Goal: Find specific page/section: Find specific page/section

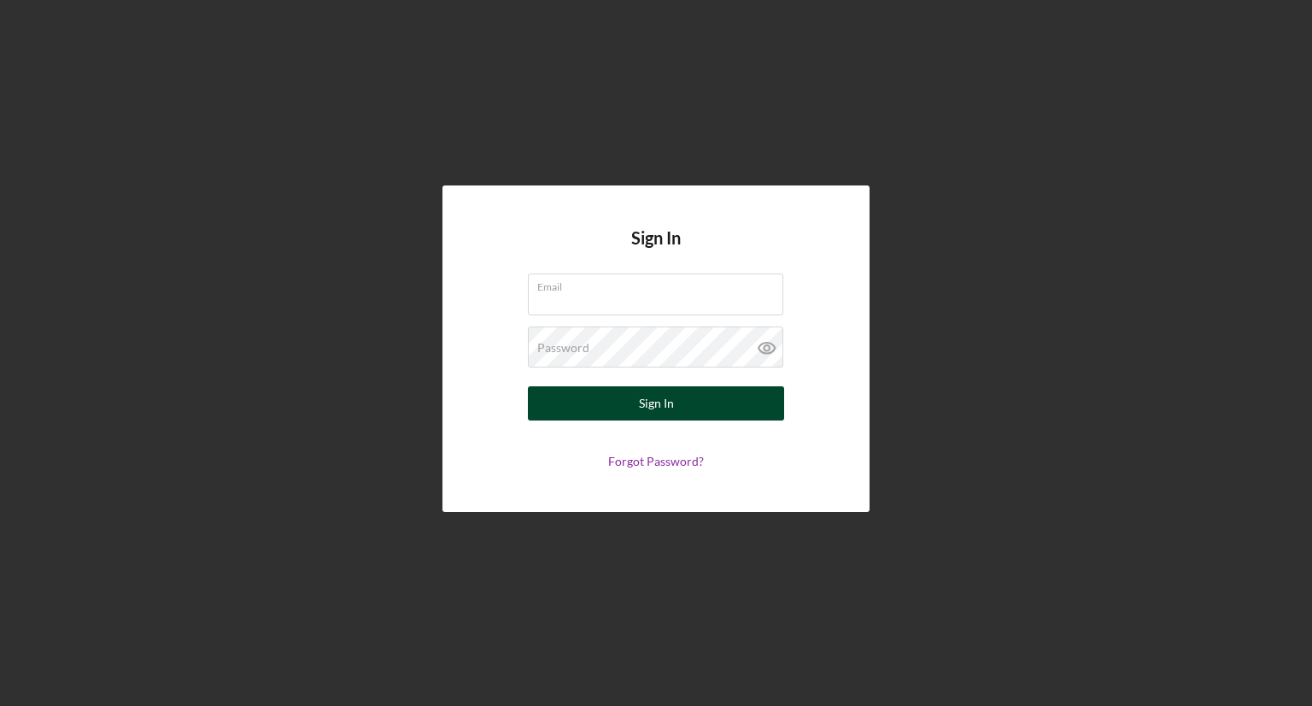
type input "[EMAIL_ADDRESS][DOMAIN_NAME]"
click at [740, 406] on button "Sign In" at bounding box center [656, 403] width 256 height 34
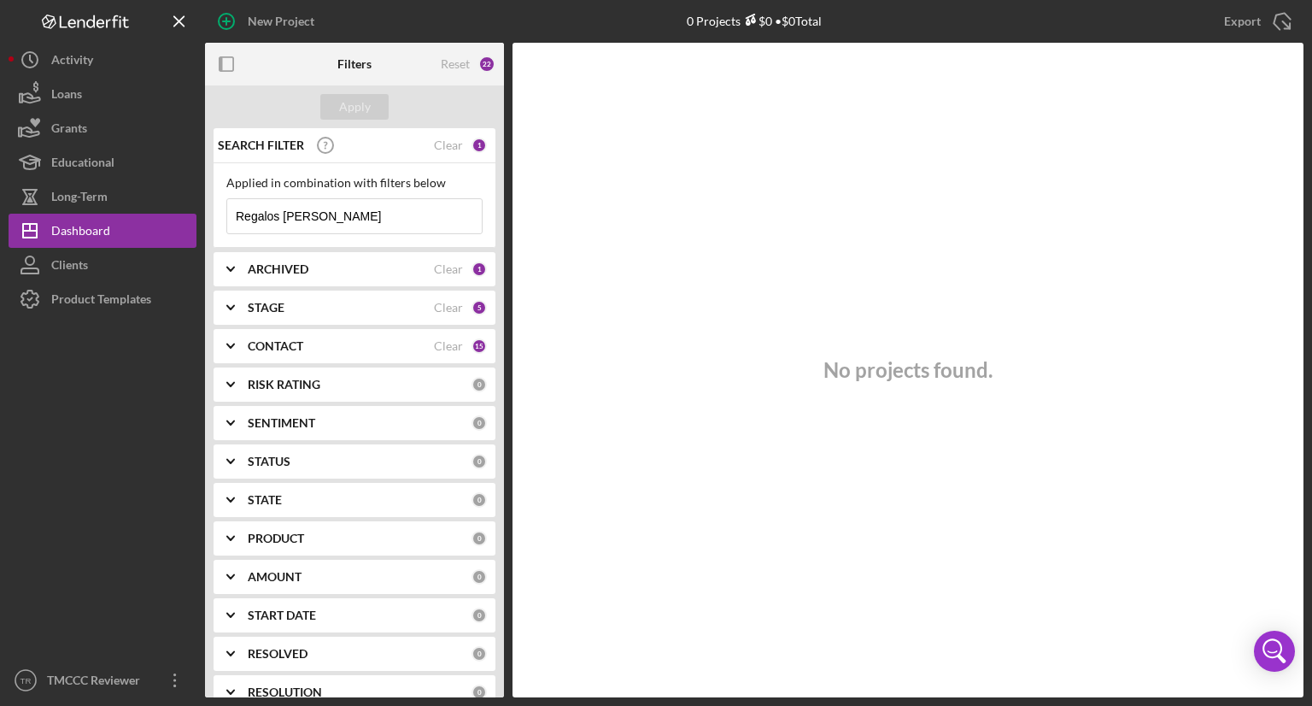
click at [317, 216] on input "Regalos [PERSON_NAME]" at bounding box center [354, 216] width 255 height 34
type input "R"
paste input "[PERSON_NAME] & Company"
click at [353, 100] on div "Apply" at bounding box center [355, 107] width 32 height 26
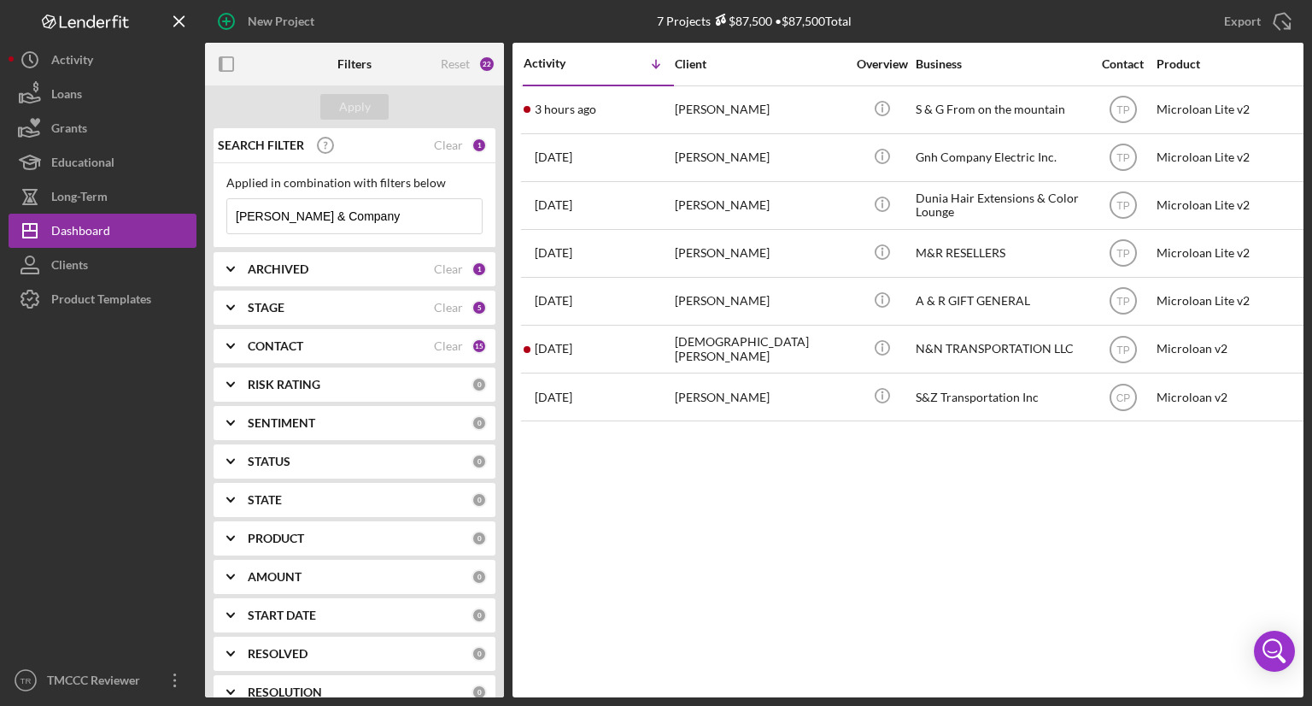
click at [343, 212] on input "[PERSON_NAME] & Company" at bounding box center [354, 216] width 255 height 34
type input "C"
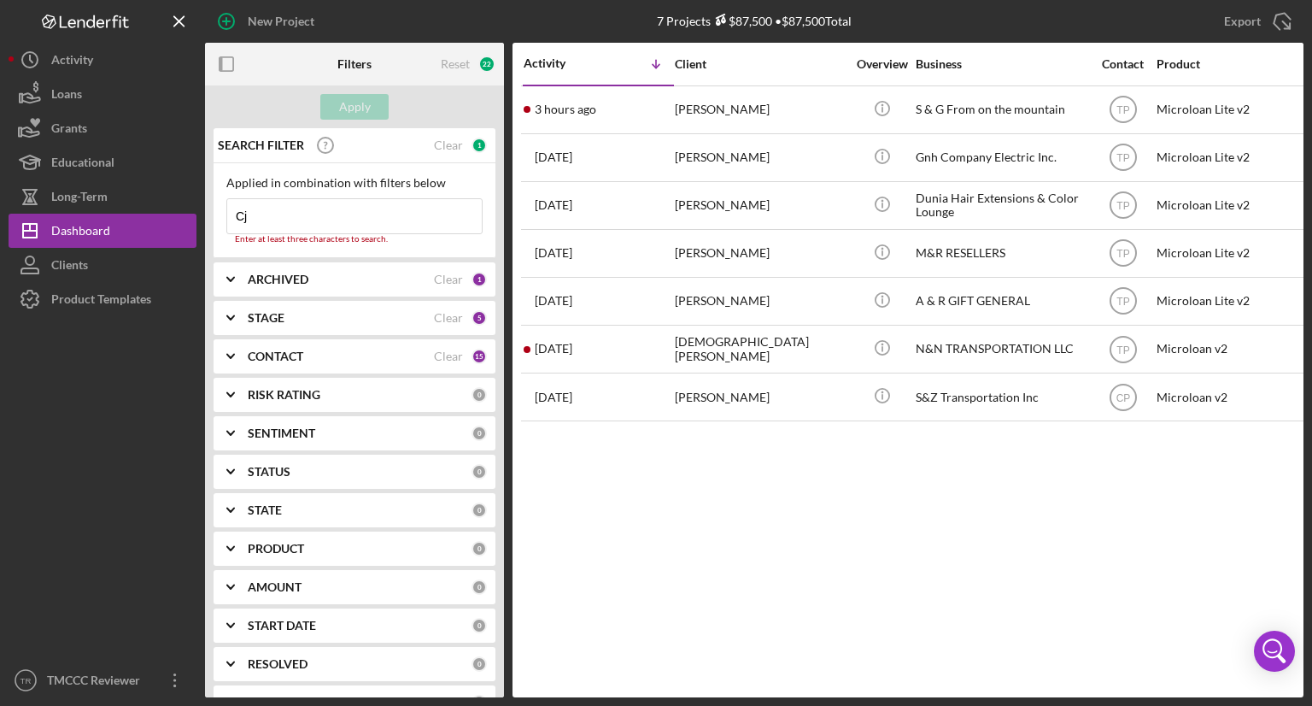
type input "C"
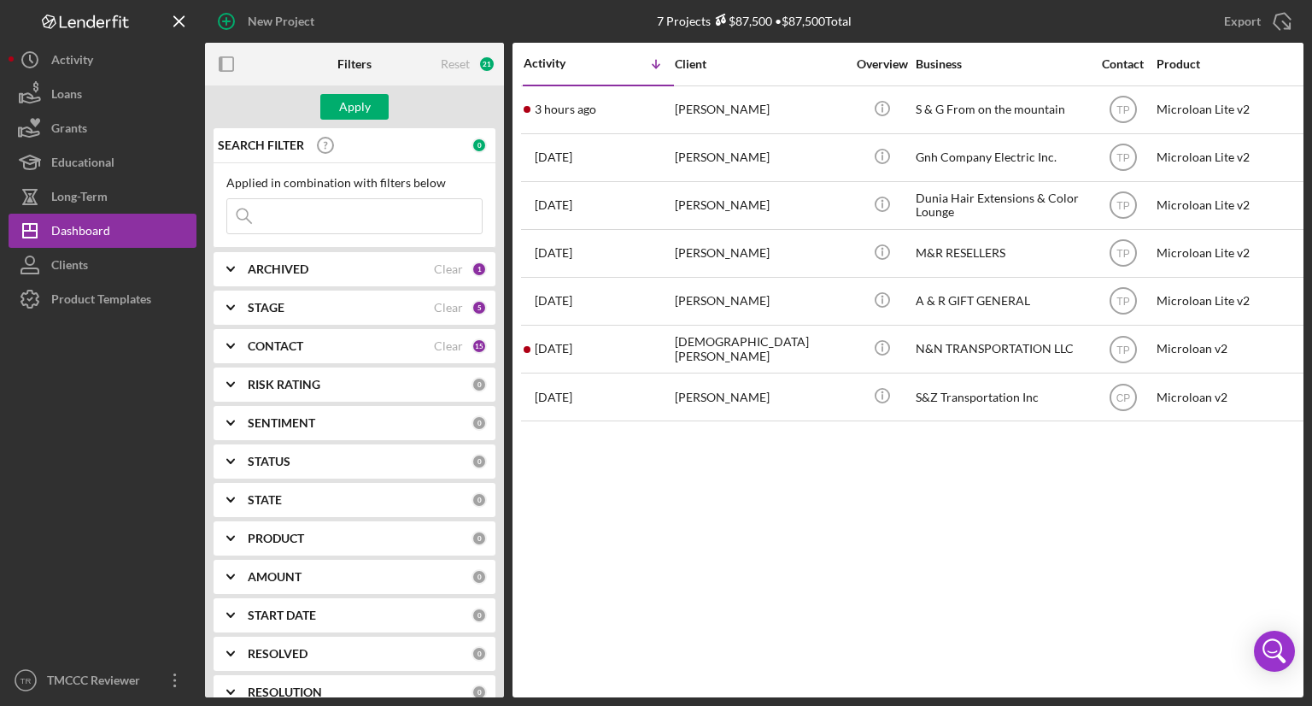
click at [306, 209] on input at bounding box center [354, 216] width 255 height 34
click at [261, 209] on input "[PERSON_NAME]" at bounding box center [354, 216] width 255 height 34
click at [356, 113] on div "Apply" at bounding box center [355, 107] width 32 height 26
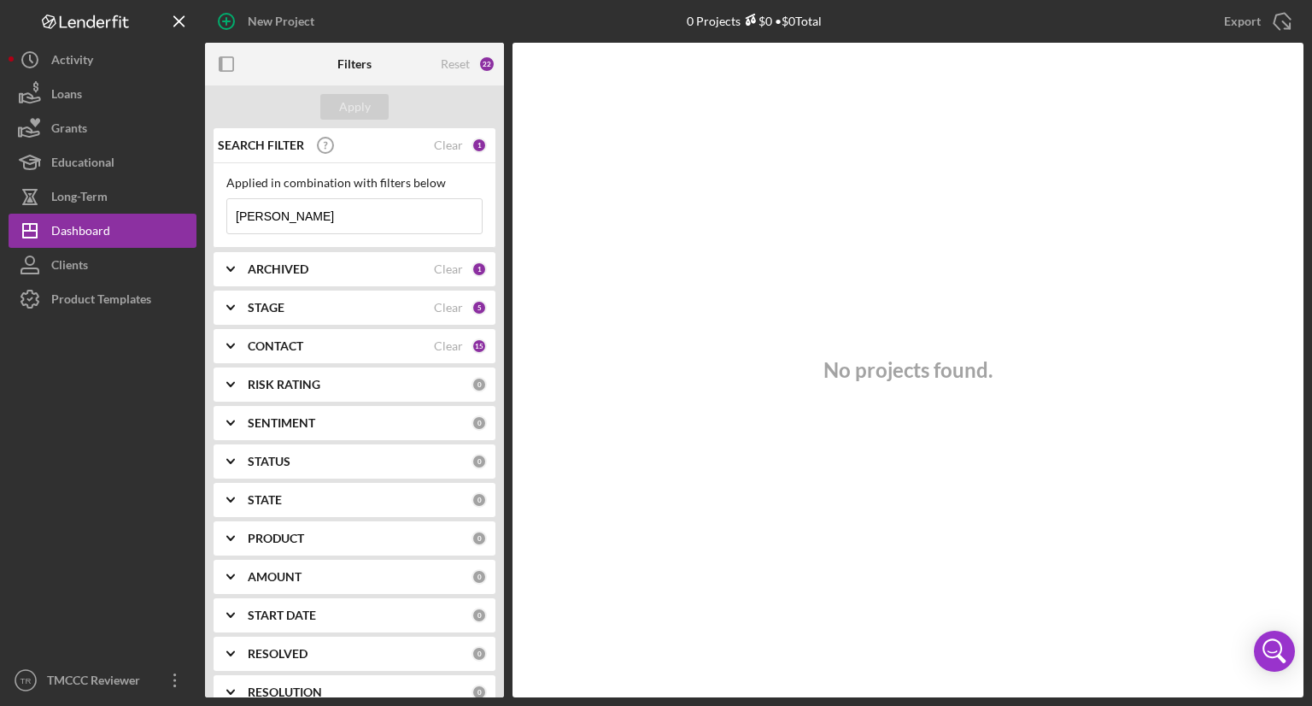
click at [320, 205] on input "[PERSON_NAME]" at bounding box center [354, 216] width 255 height 34
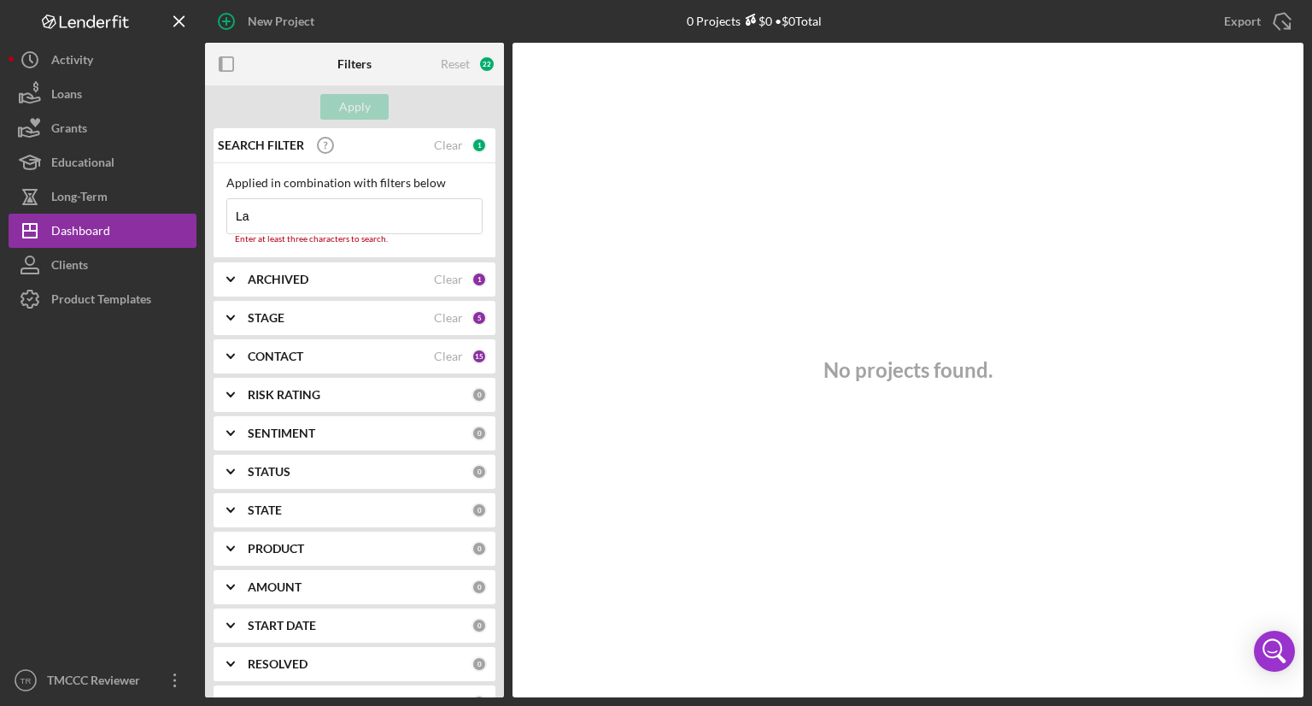
type input "L"
